Goal: Information Seeking & Learning: Understand process/instructions

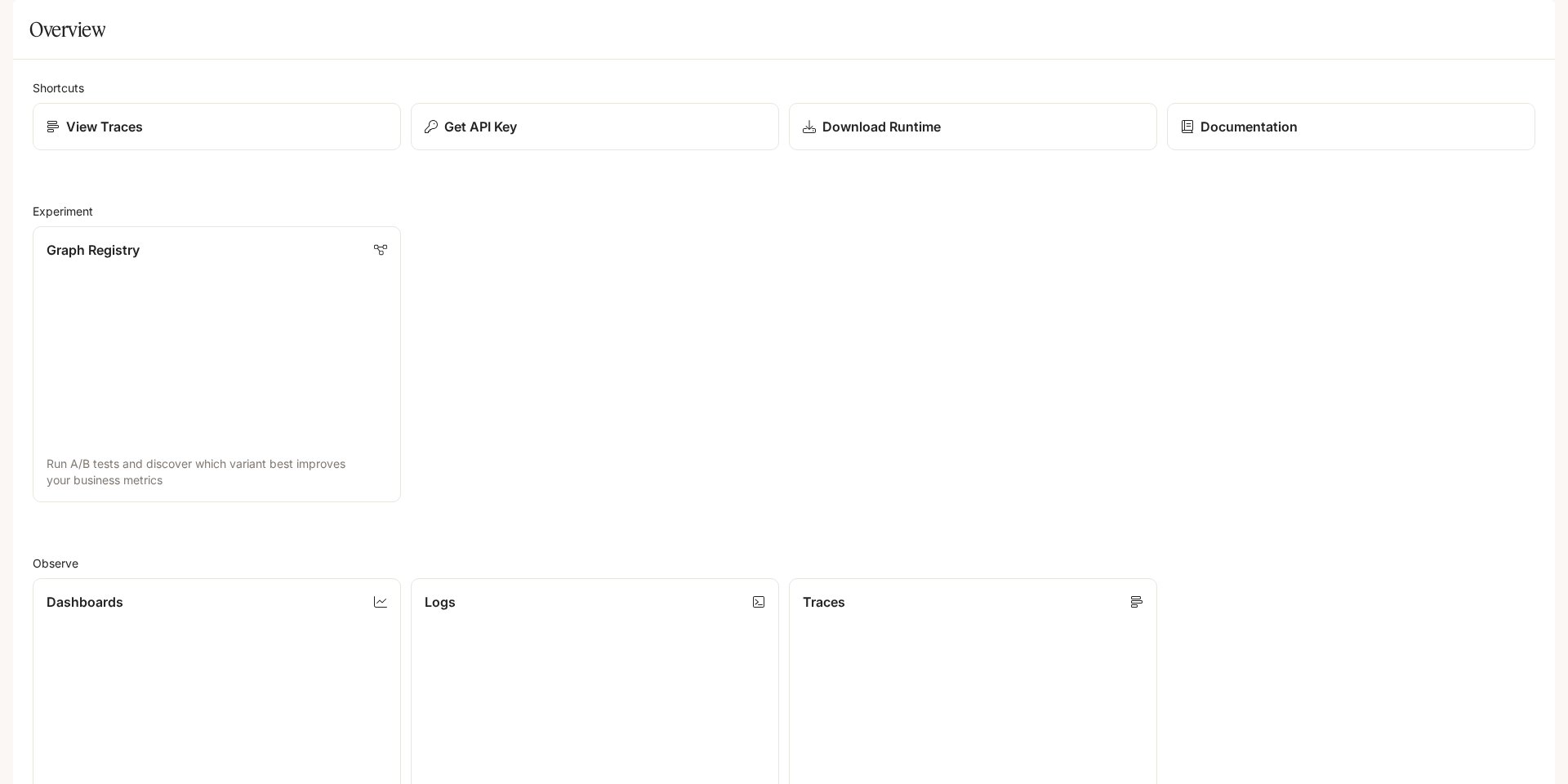
scroll to position [82, 0]
click at [169, 21] on div "LG_Japanese" at bounding box center [206, 23] width 99 height 14
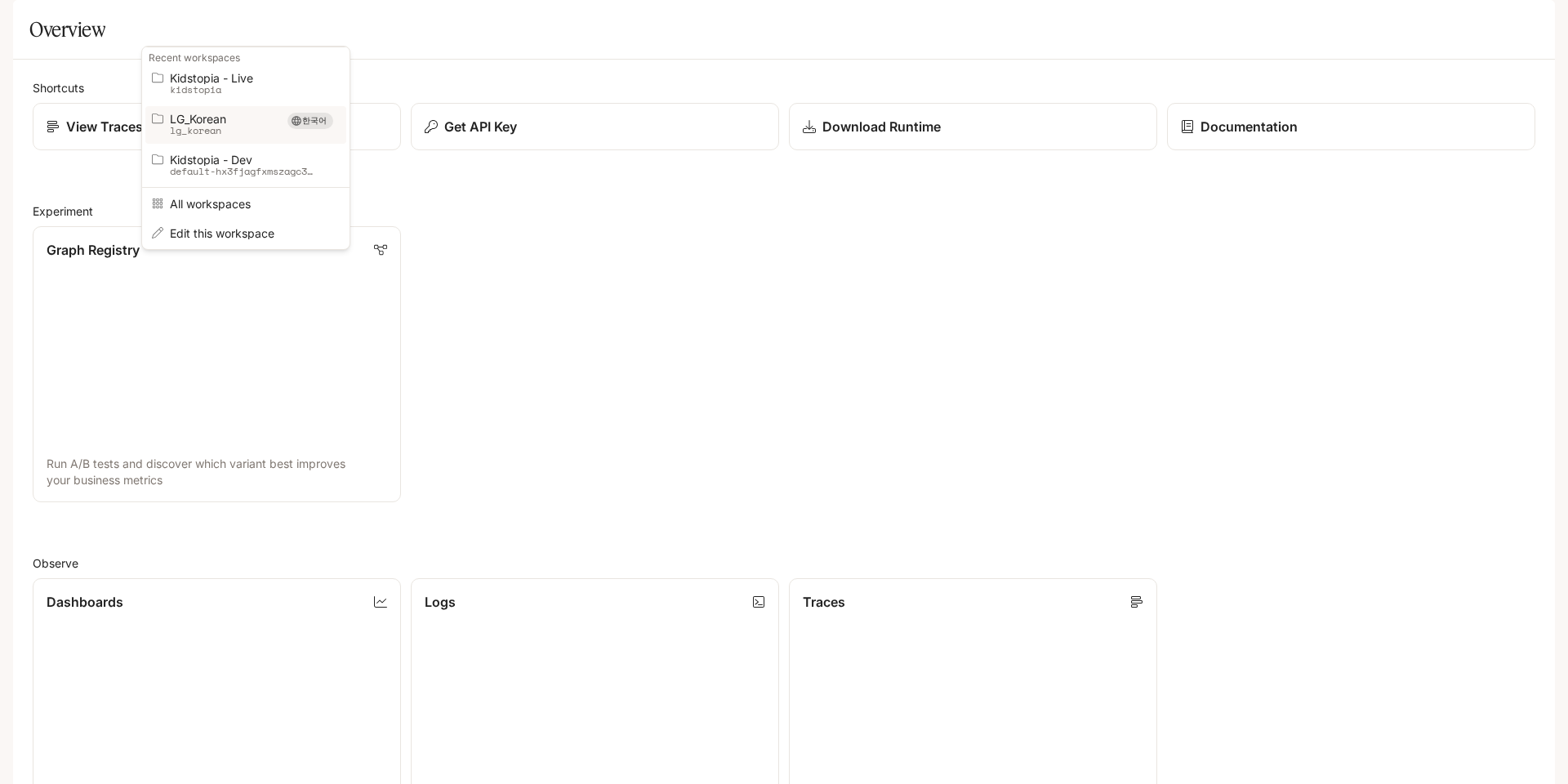
click at [220, 121] on span "LG_Korean" at bounding box center [222, 119] width 106 height 13
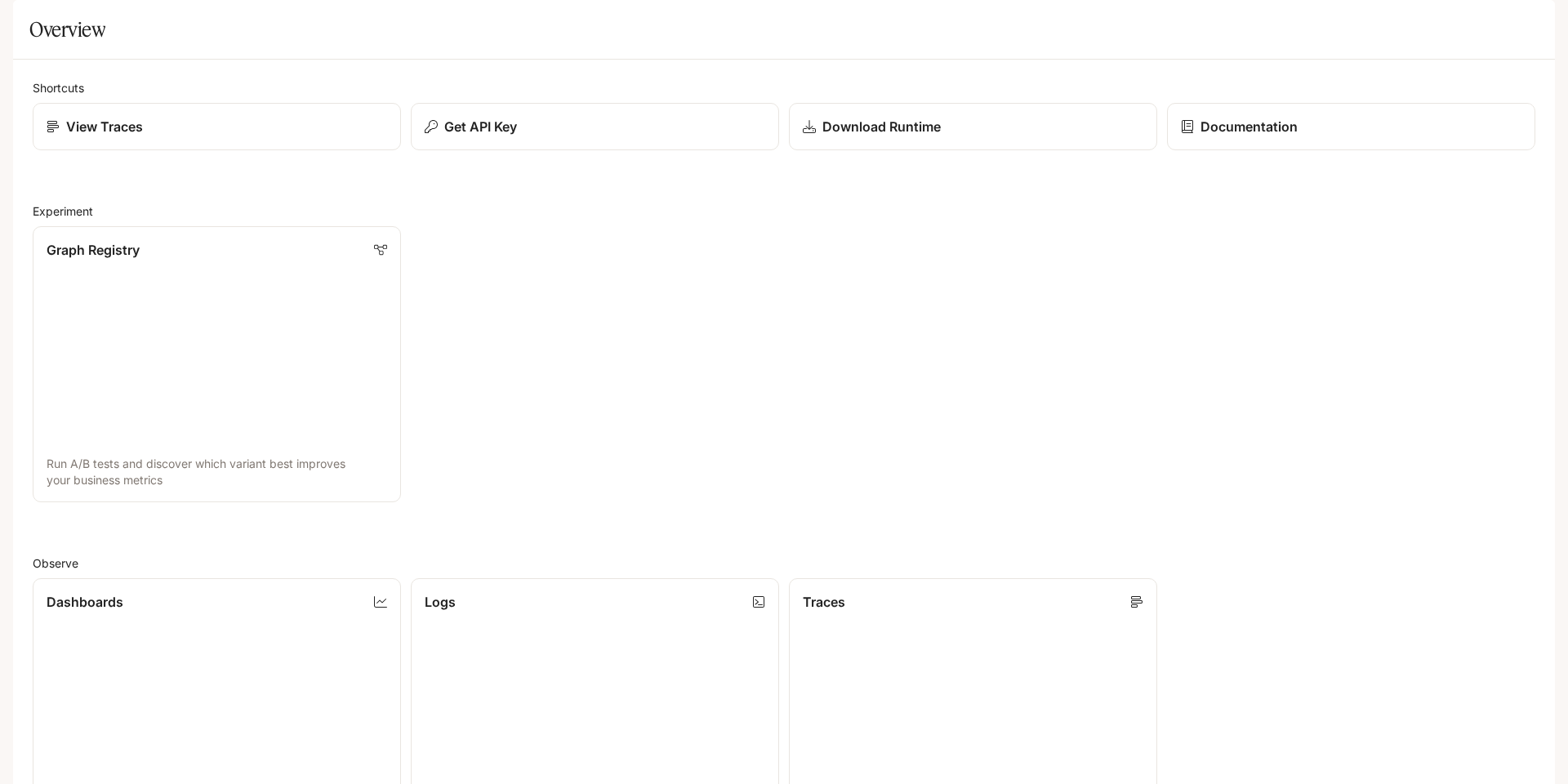
click at [27, 17] on icon "open drawer" at bounding box center [26, 23] width 15 height 12
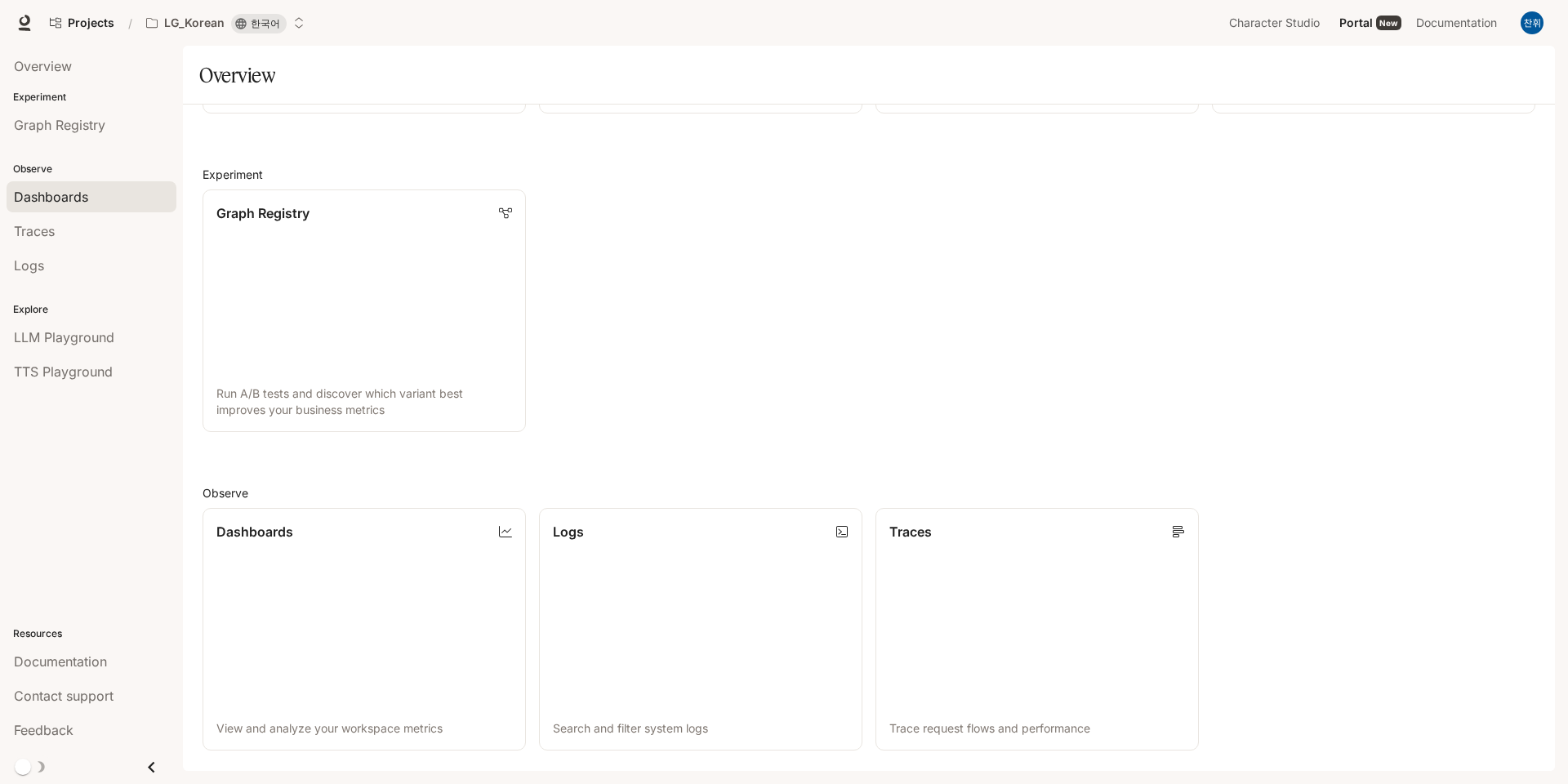
click at [41, 199] on span "Dashboards" at bounding box center [51, 197] width 75 height 19
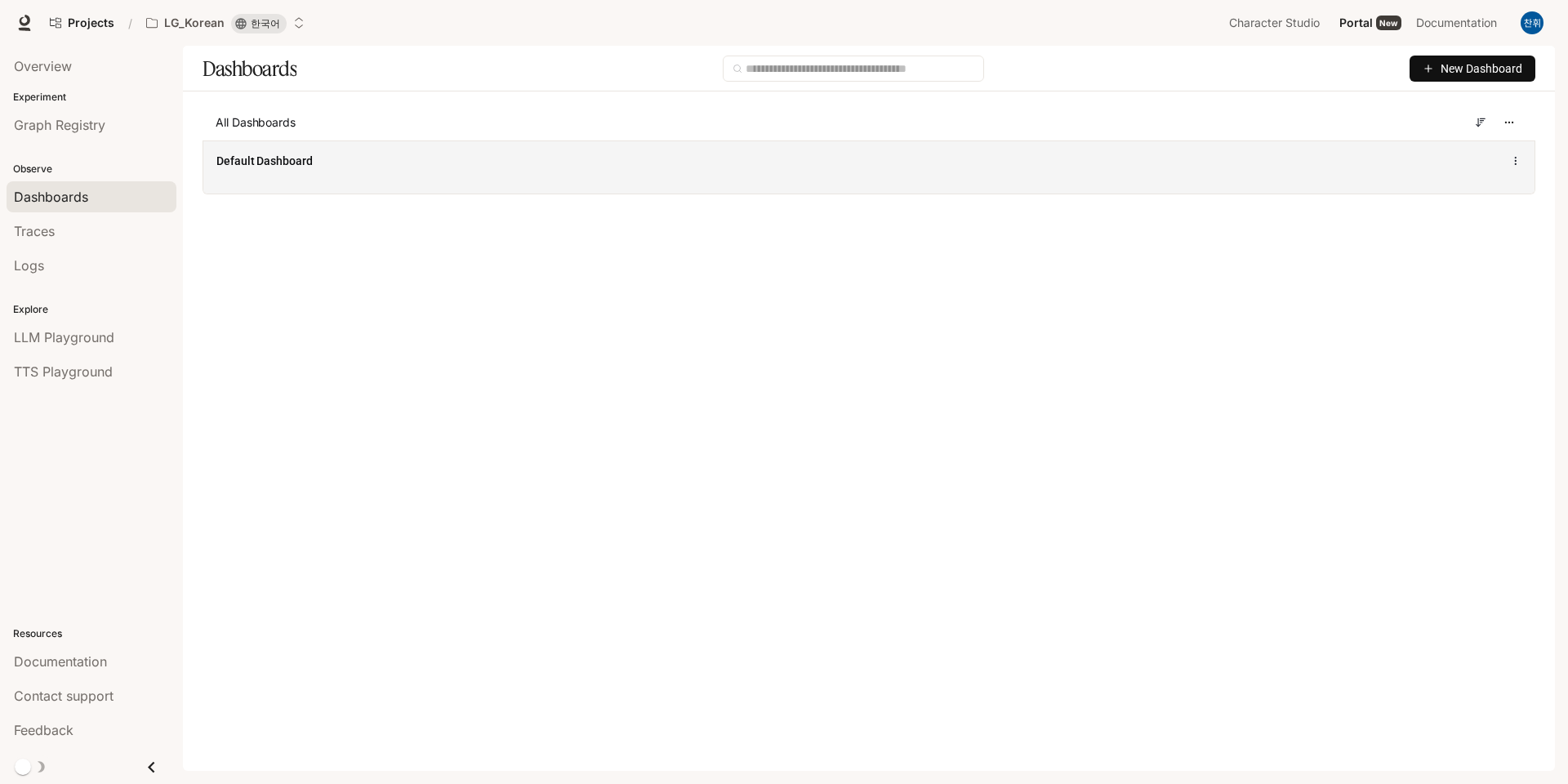
click at [330, 180] on div "Default Dashboard" at bounding box center [869, 167] width 1331 height 53
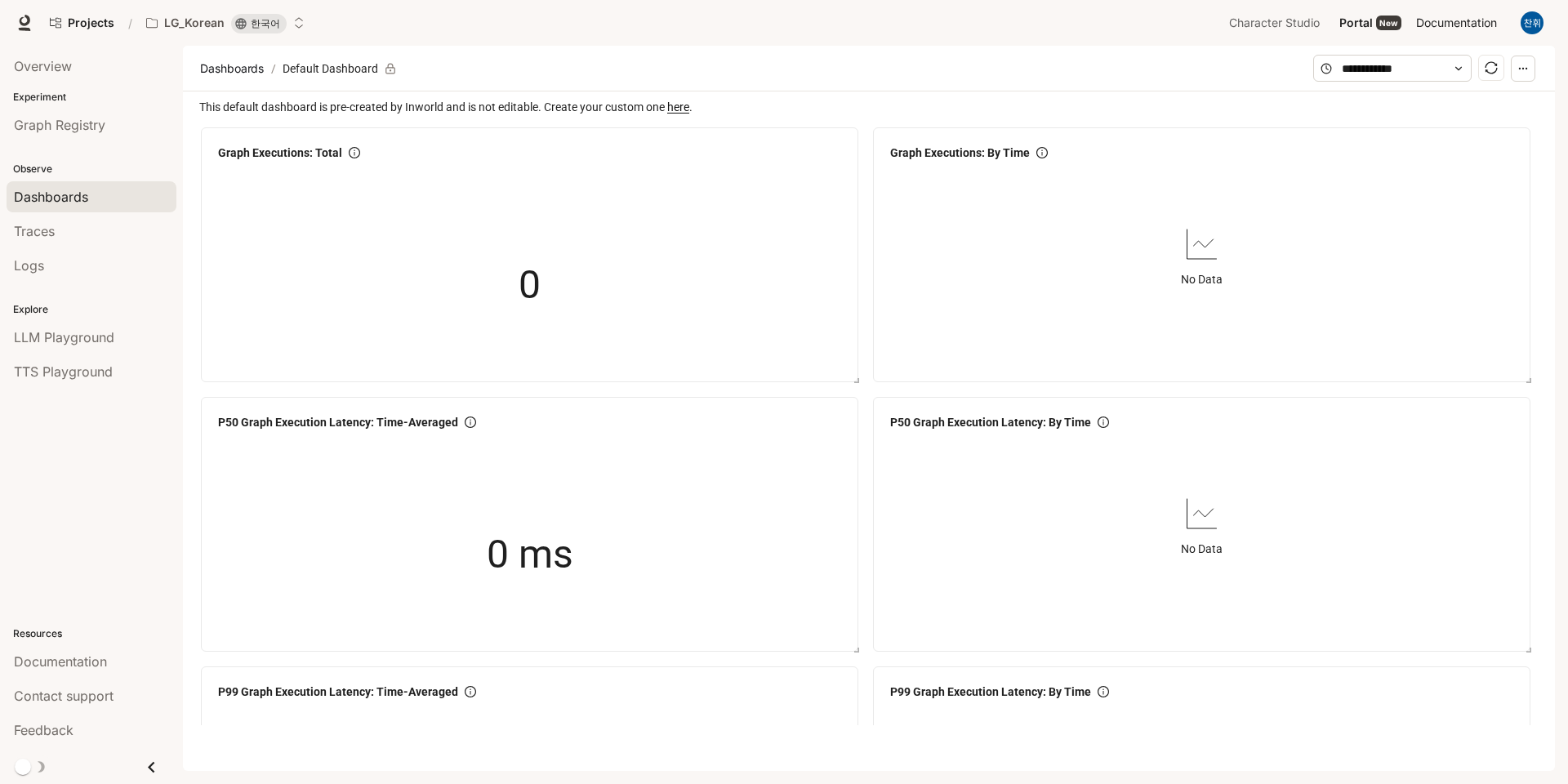
click at [1458, 10] on link "Documentation Documentation" at bounding box center [1459, 23] width 100 height 33
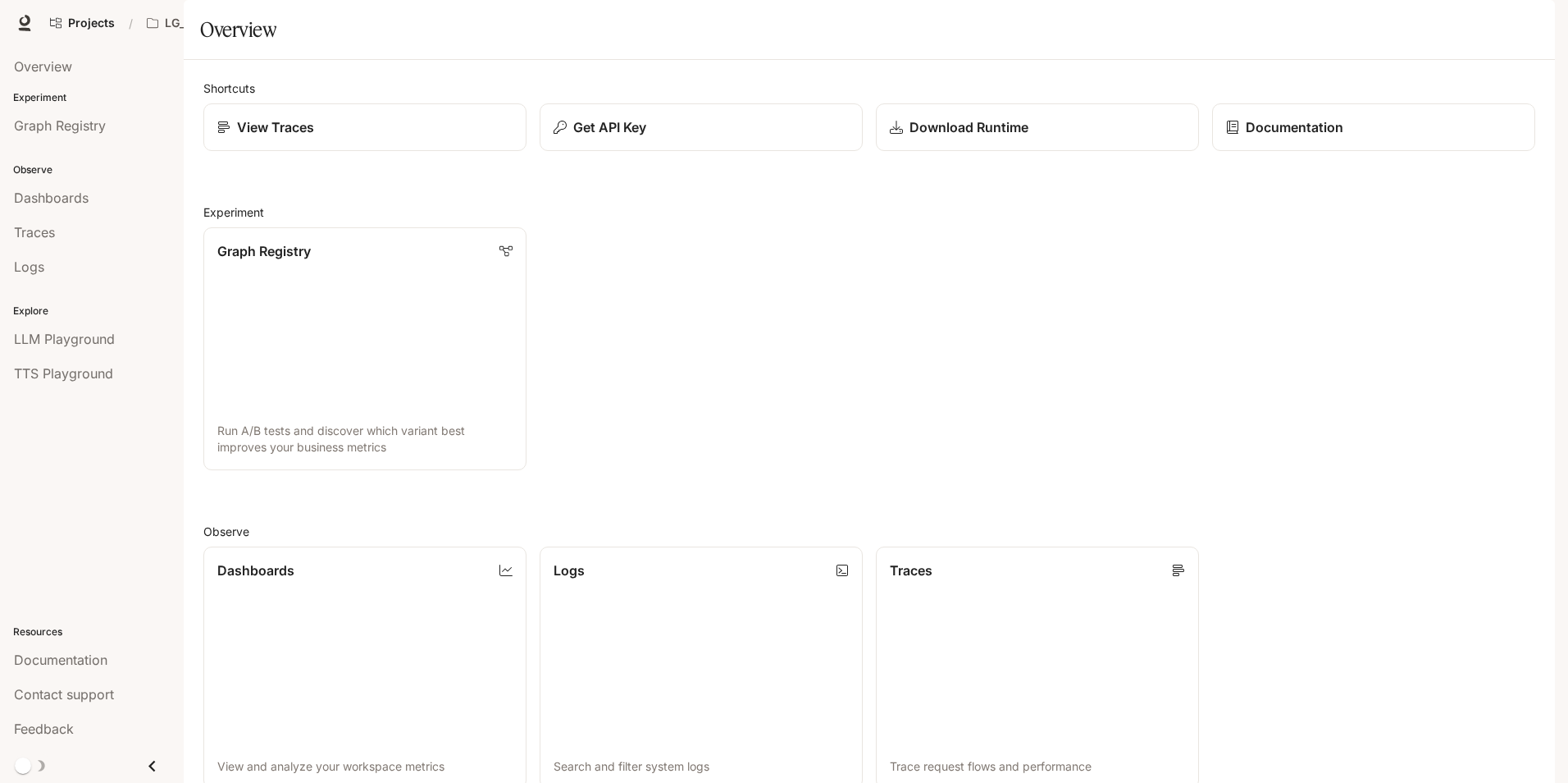
click at [1037, 60] on section "Overview" at bounding box center [869, 29] width 1372 height 60
click at [54, 337] on span "LLM Playground" at bounding box center [63, 339] width 101 height 20
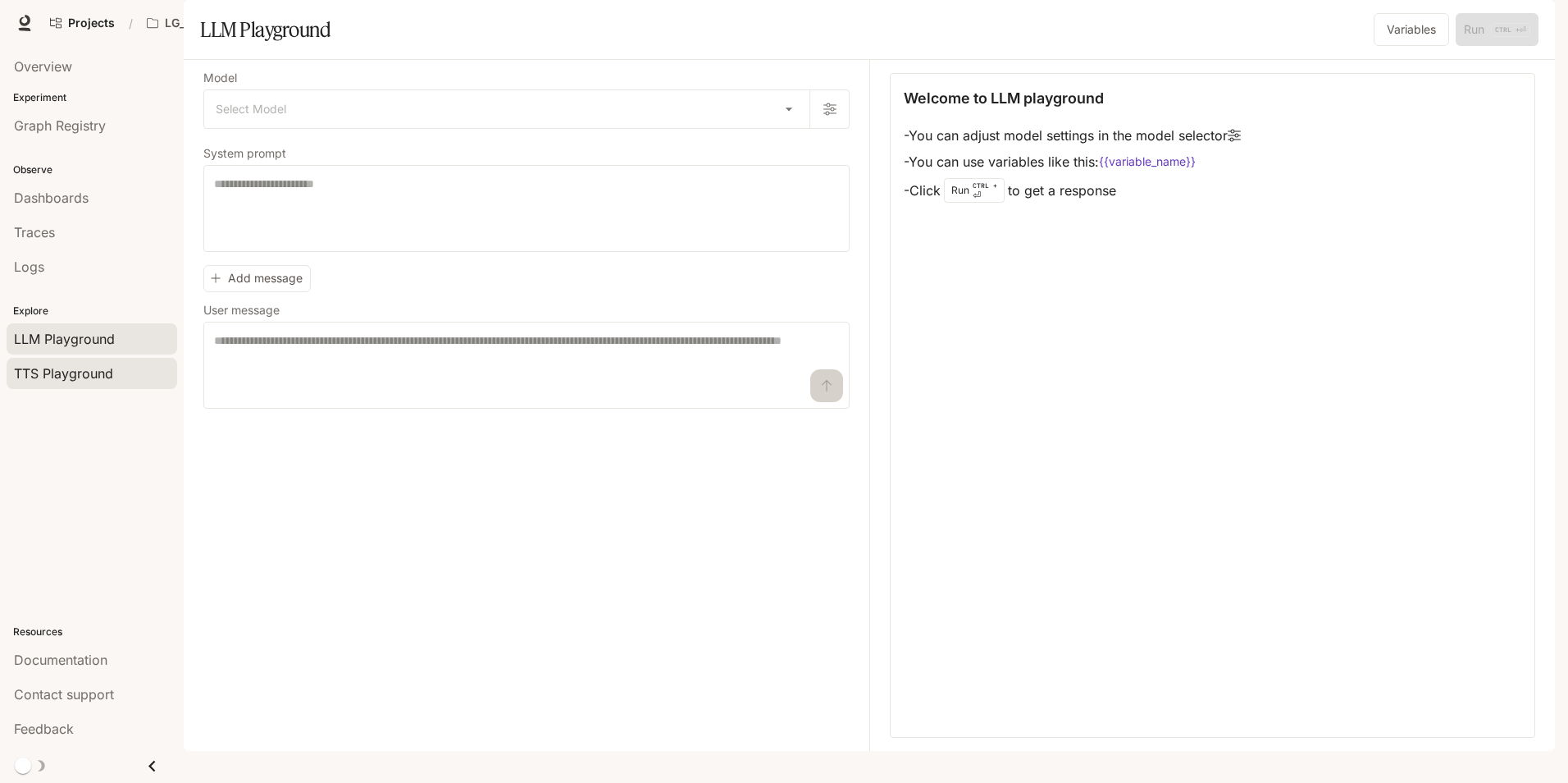
click at [97, 361] on link "TTS Playground" at bounding box center [92, 374] width 171 height 31
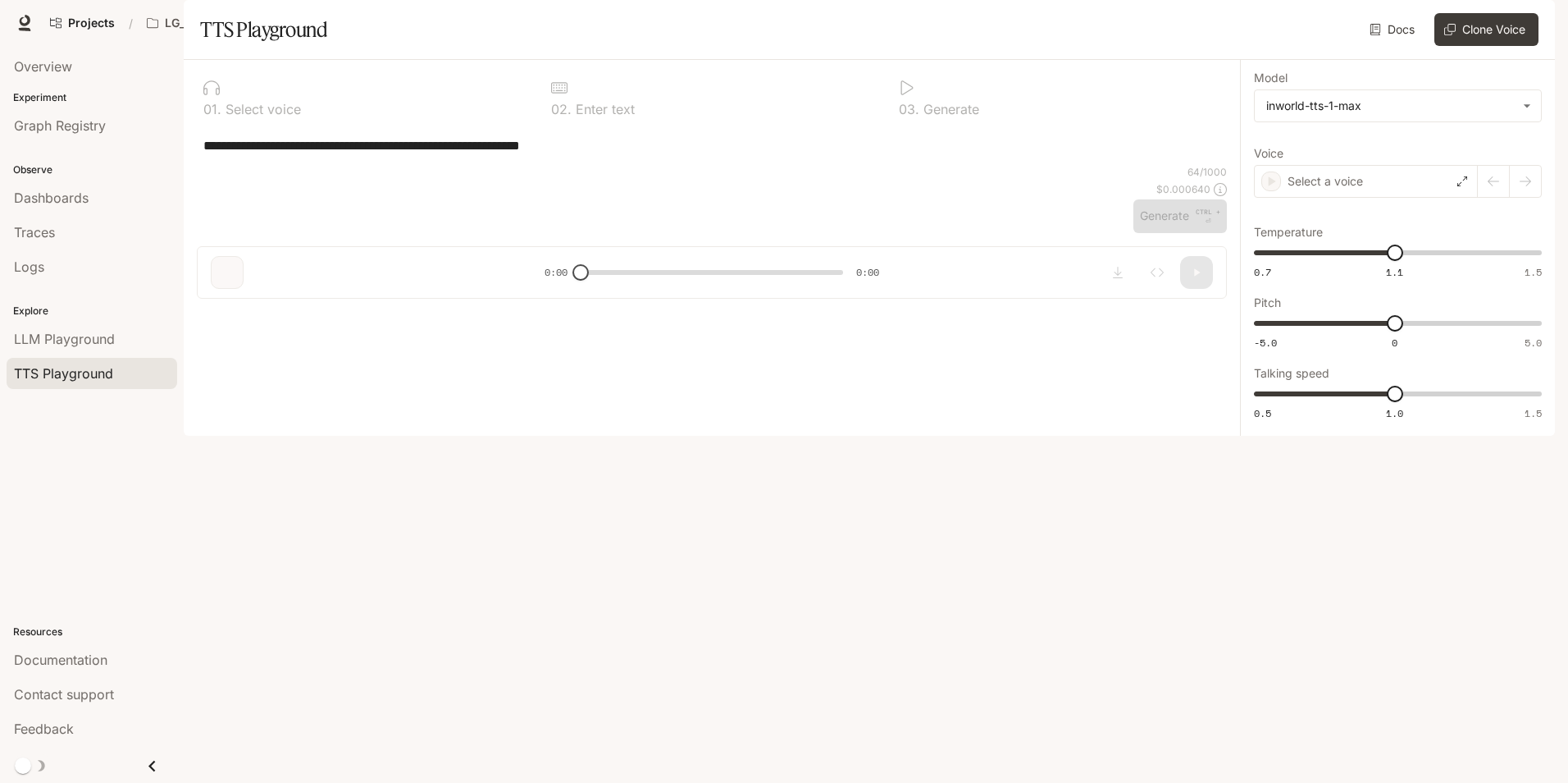
type input "**********"
type input "***"
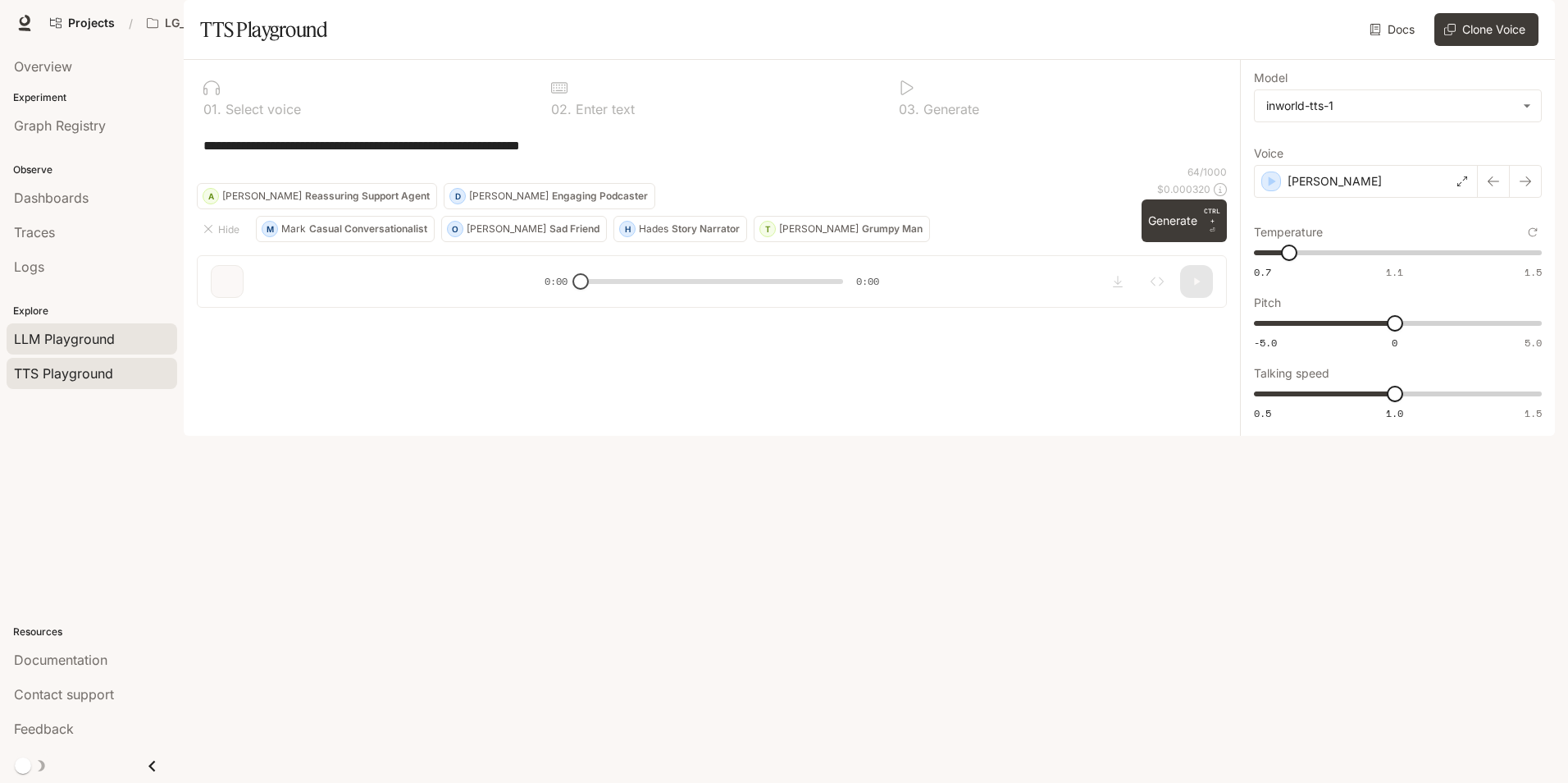
click at [96, 344] on span "LLM Playground" at bounding box center [63, 339] width 101 height 20
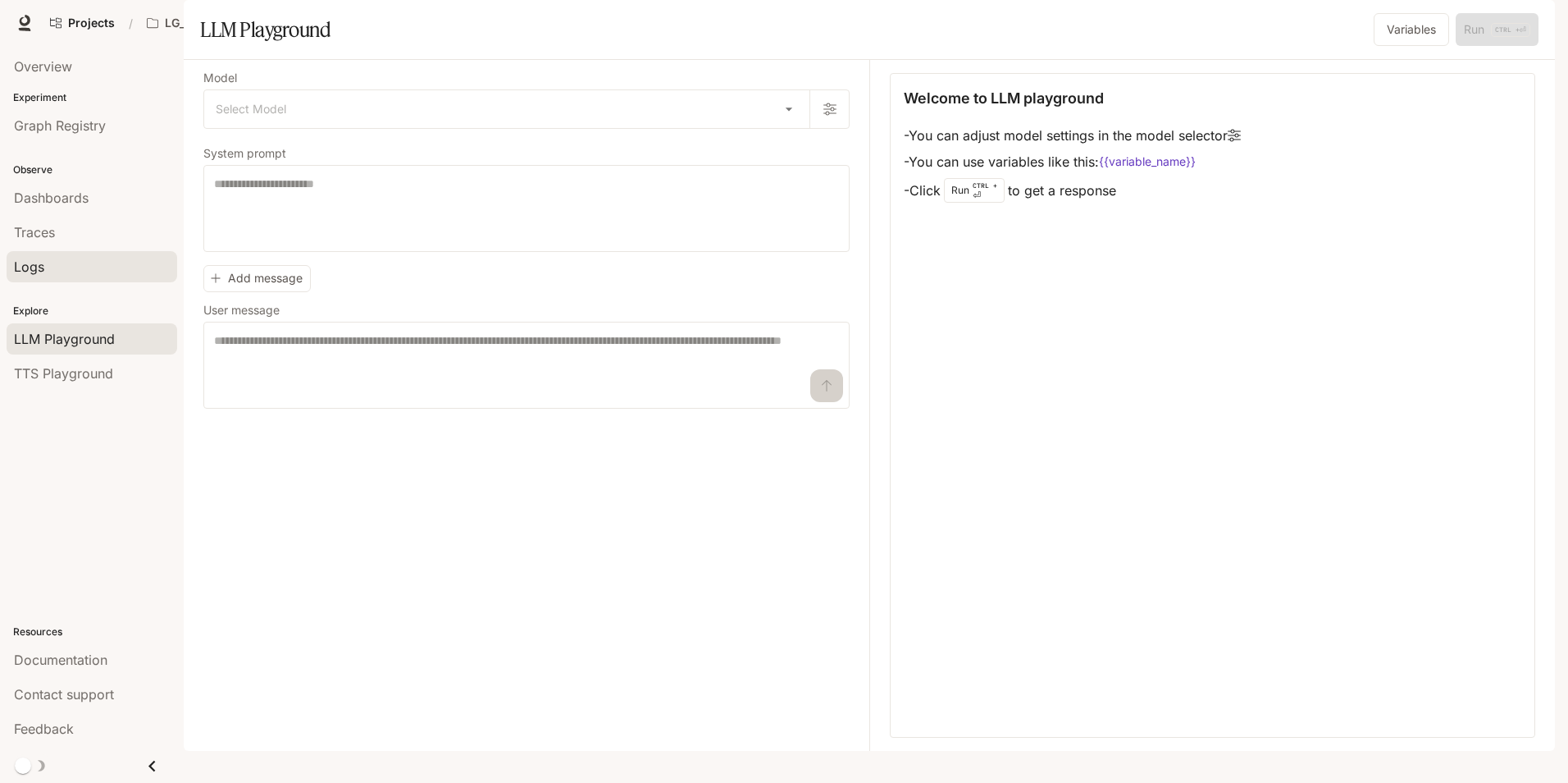
click at [100, 261] on div "Logs" at bounding box center [92, 267] width 156 height 20
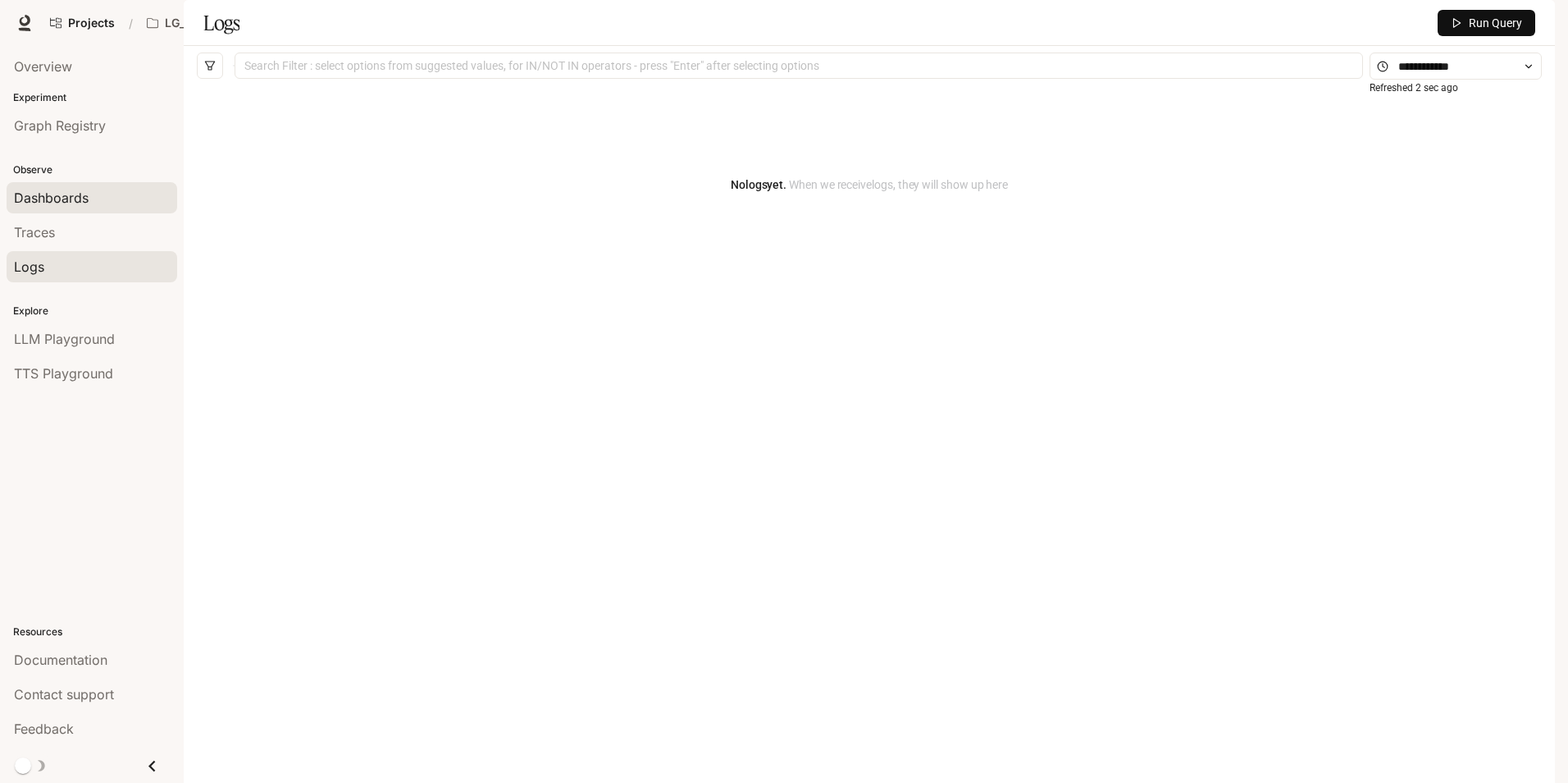
click at [95, 199] on div "Dashboards" at bounding box center [92, 198] width 156 height 20
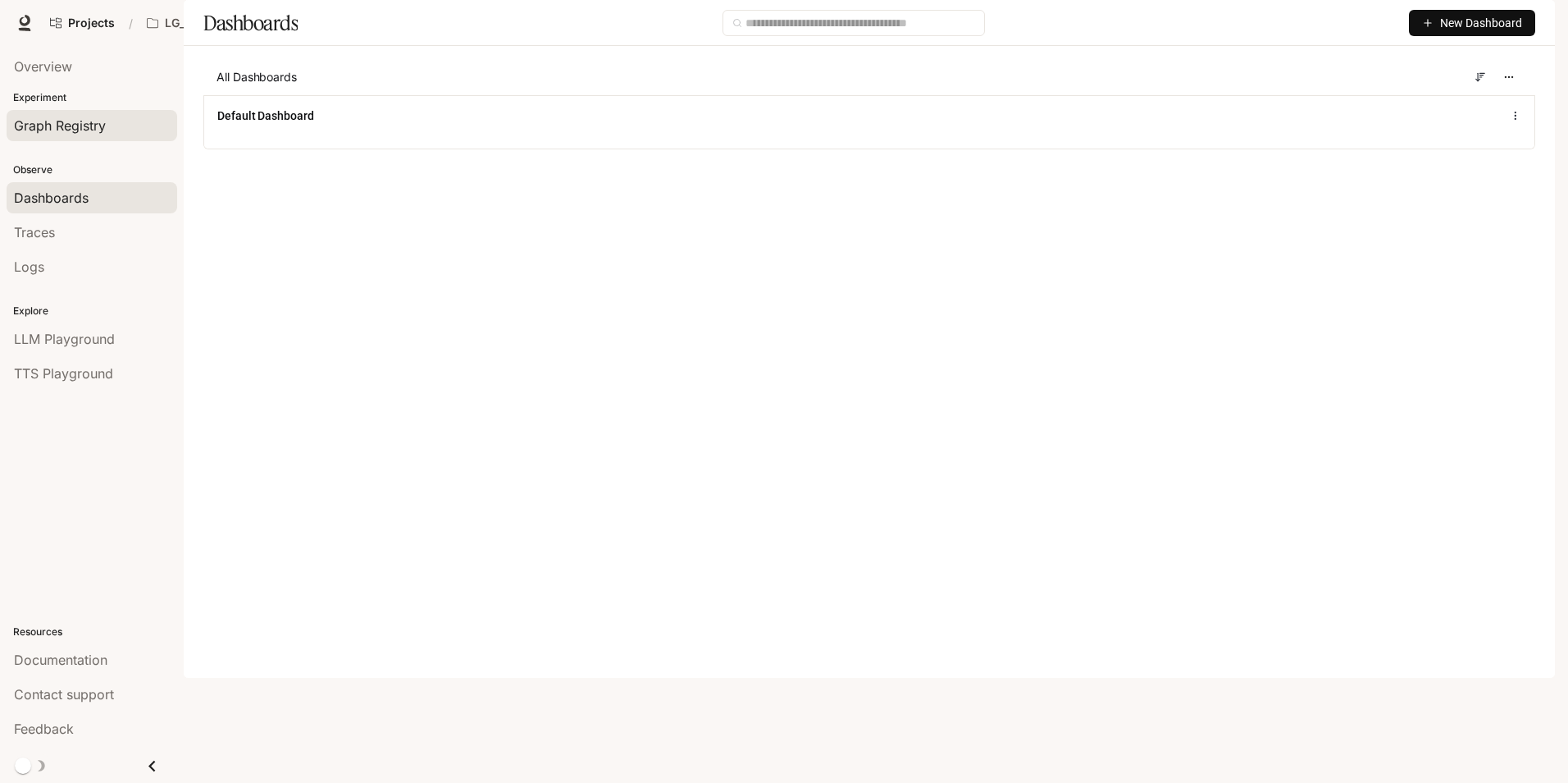
click at [113, 125] on div "Graph Registry" at bounding box center [92, 126] width 156 height 20
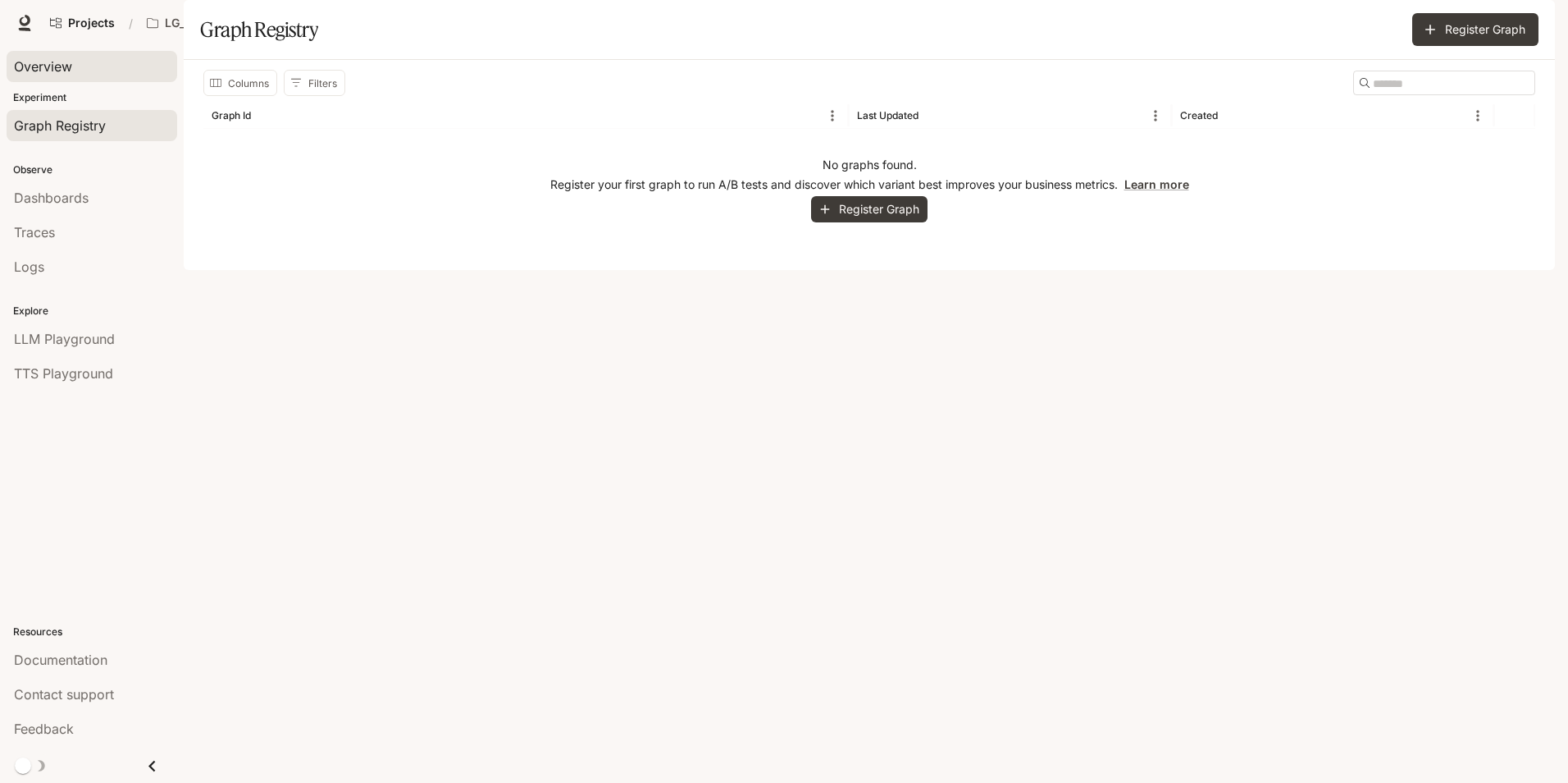
click at [91, 64] on div "Overview" at bounding box center [92, 66] width 156 height 20
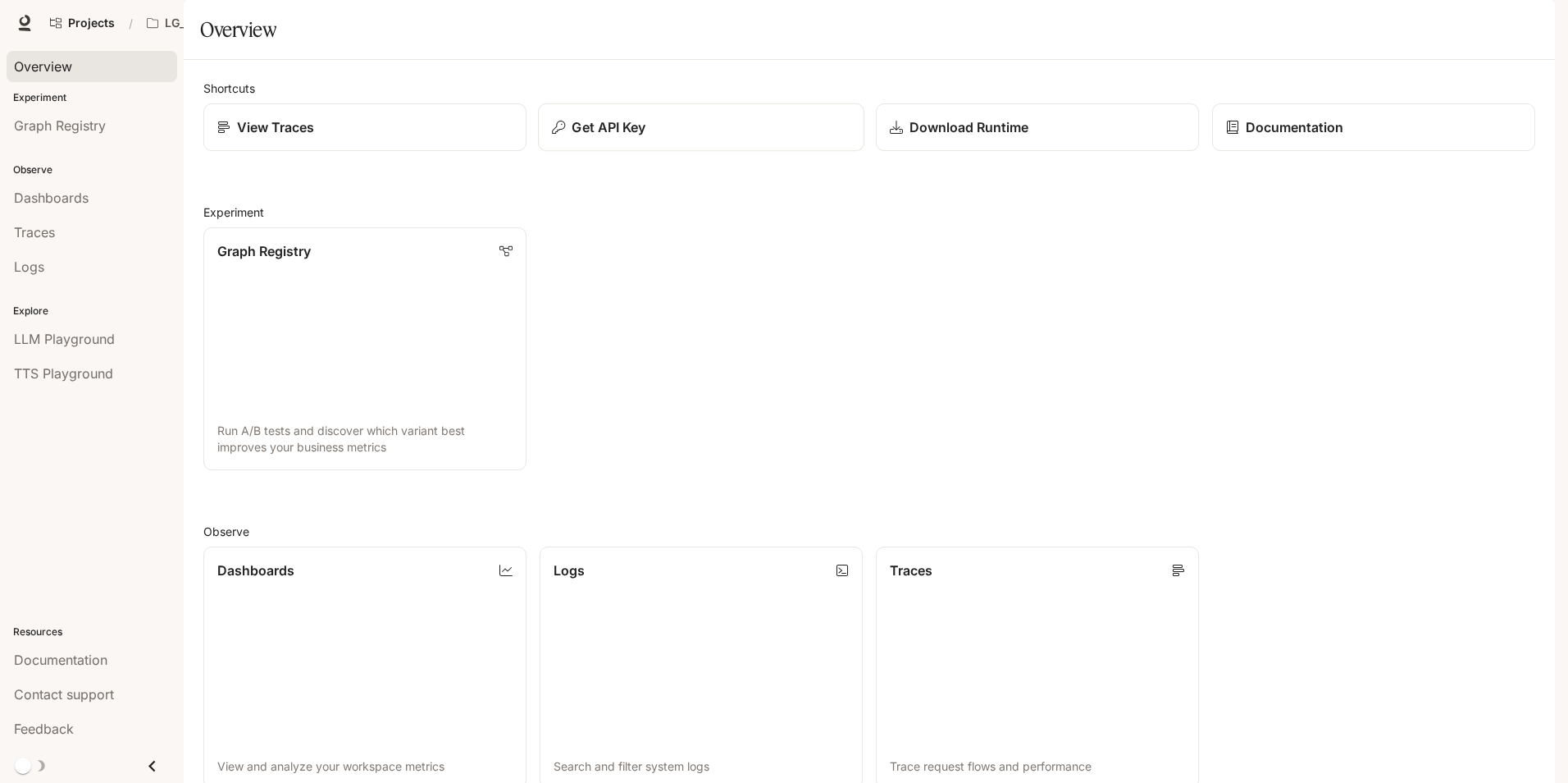
click at [704, 137] on div "Get API Key" at bounding box center [702, 127] width 299 height 20
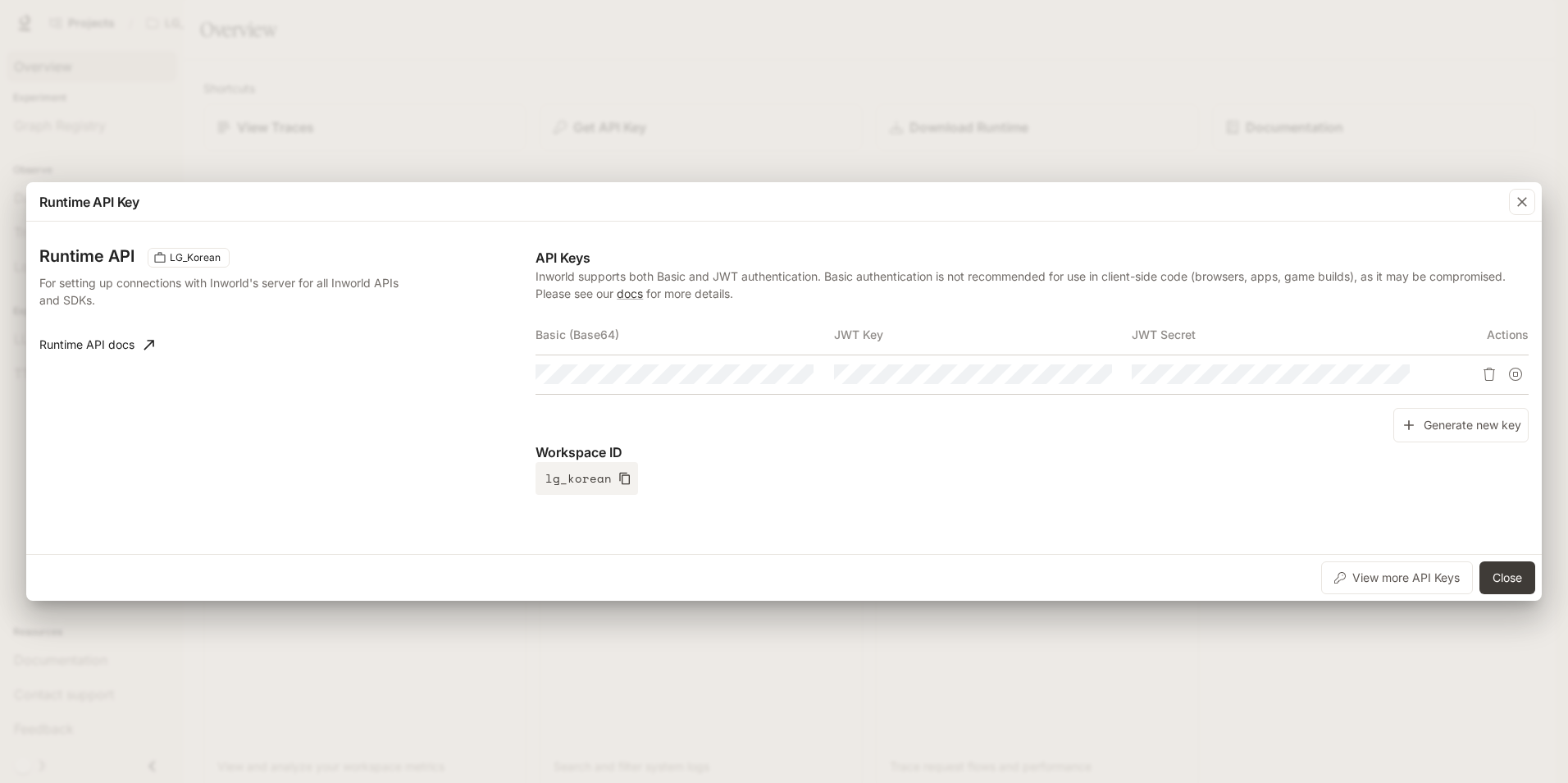
click at [873, 99] on div "Runtime API Key Runtime API LG_Korean For setting up connections with Inworld's…" at bounding box center [784, 392] width 1568 height 783
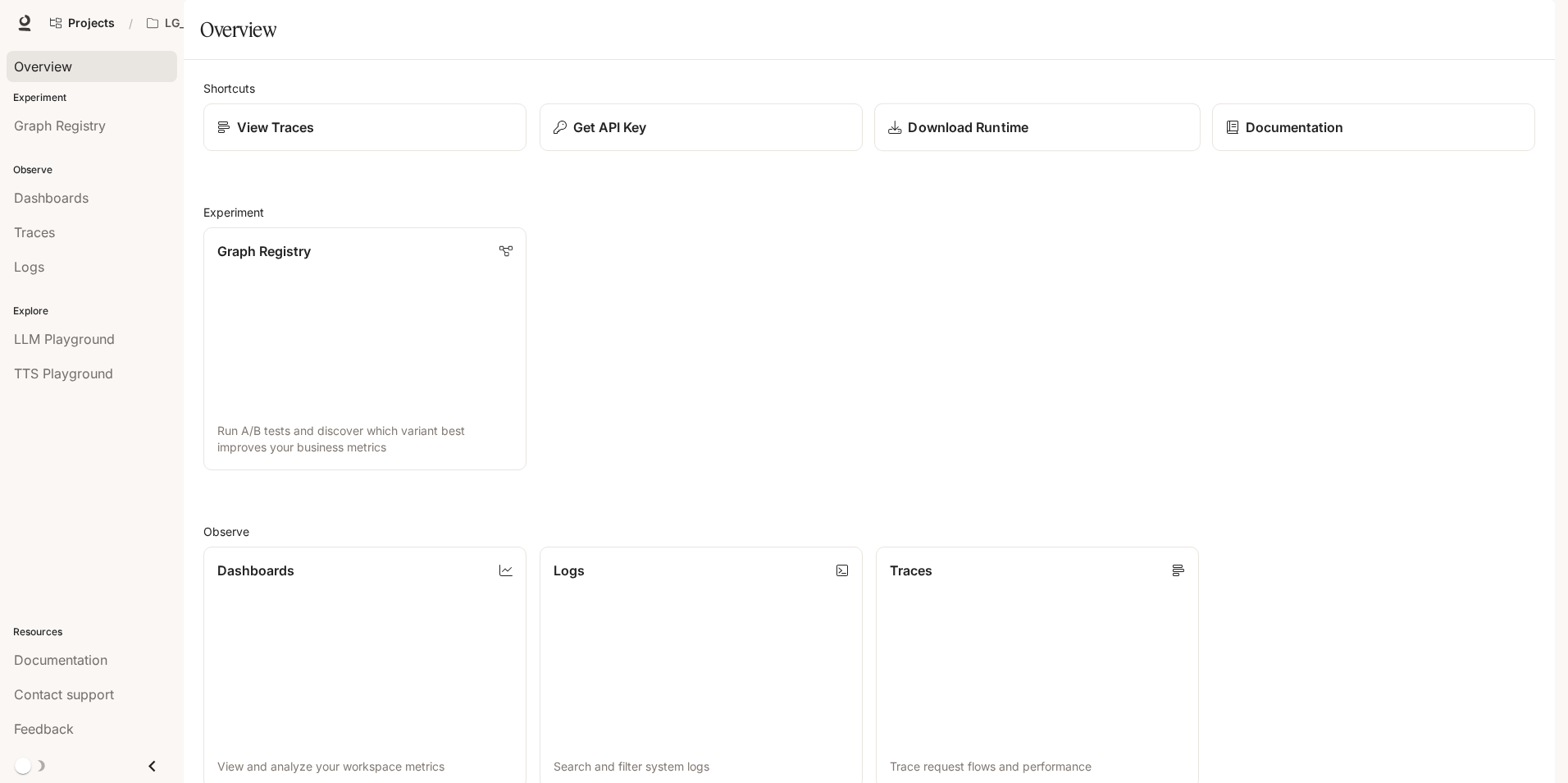
click at [951, 137] on p "Download Runtime" at bounding box center [968, 127] width 120 height 20
